Goal: Task Accomplishment & Management: Use online tool/utility

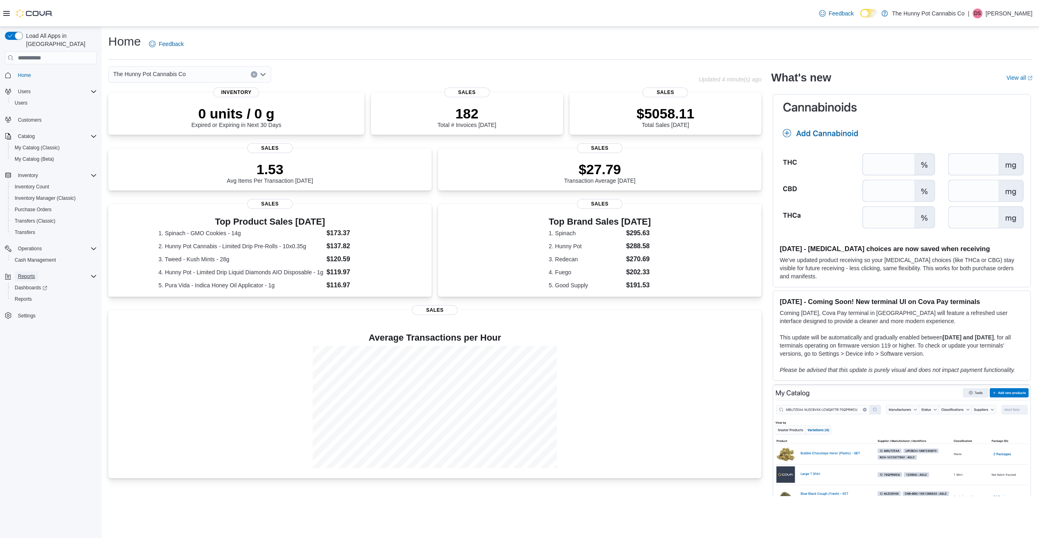
click at [24, 273] on span "Reports" at bounding box center [26, 276] width 17 height 7
click at [21, 273] on span "Reports" at bounding box center [26, 276] width 17 height 7
click at [24, 294] on span "Reports" at bounding box center [23, 299] width 17 height 10
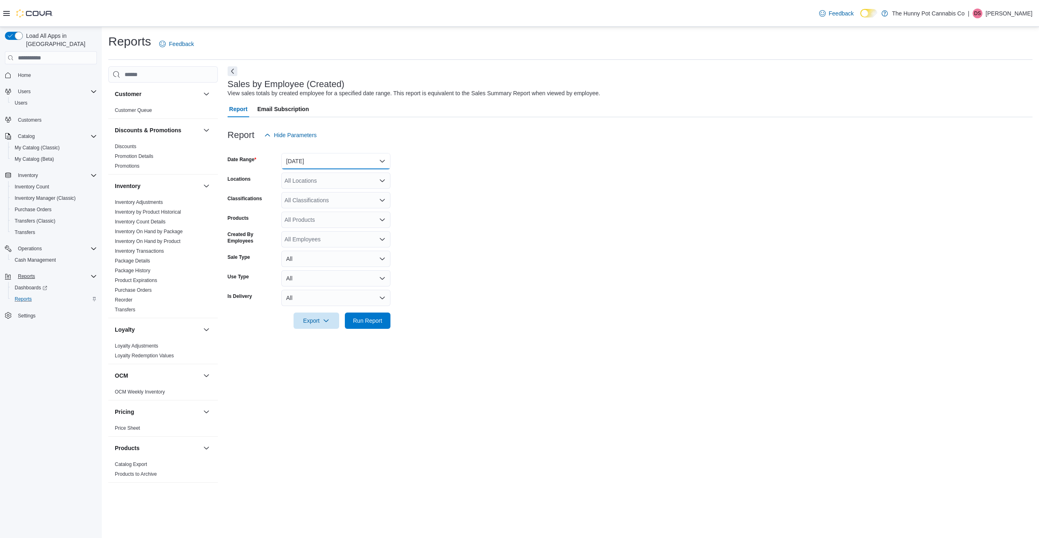
click at [342, 160] on button "[DATE]" at bounding box center [335, 161] width 109 height 16
click at [339, 192] on span "[DATE]" at bounding box center [340, 194] width 93 height 10
click at [373, 313] on span "Run Report" at bounding box center [368, 320] width 36 height 16
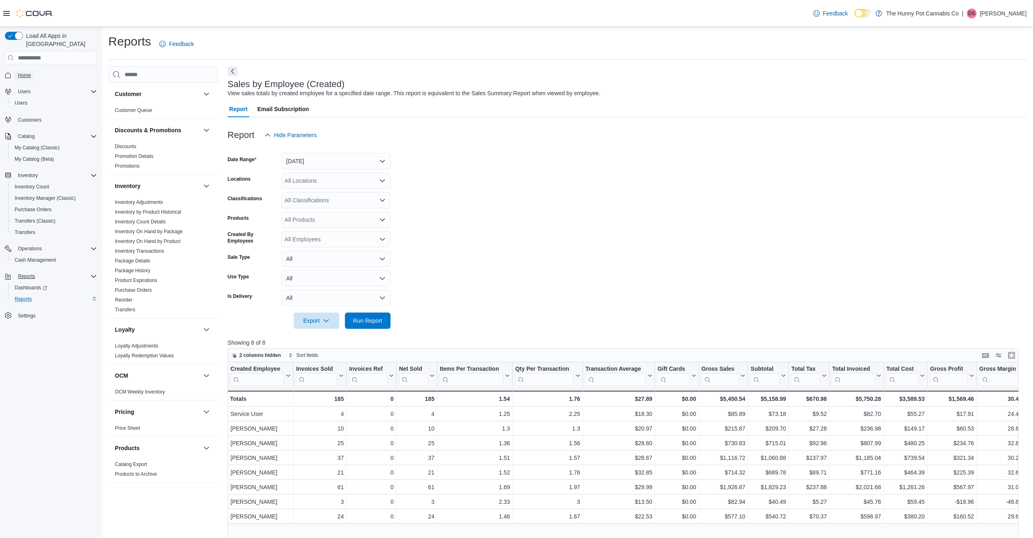
click at [33, 70] on link "Home" at bounding box center [25, 75] width 20 height 10
